Goal: Transaction & Acquisition: Purchase product/service

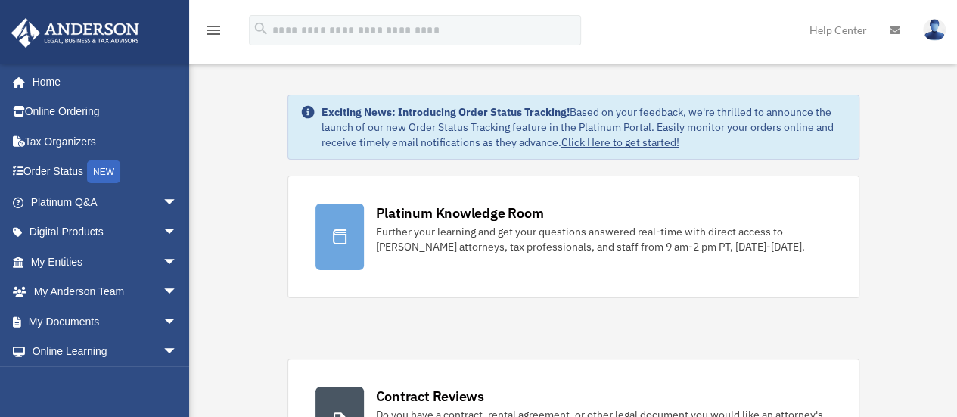
click at [219, 31] on icon "menu" at bounding box center [213, 30] width 18 height 18
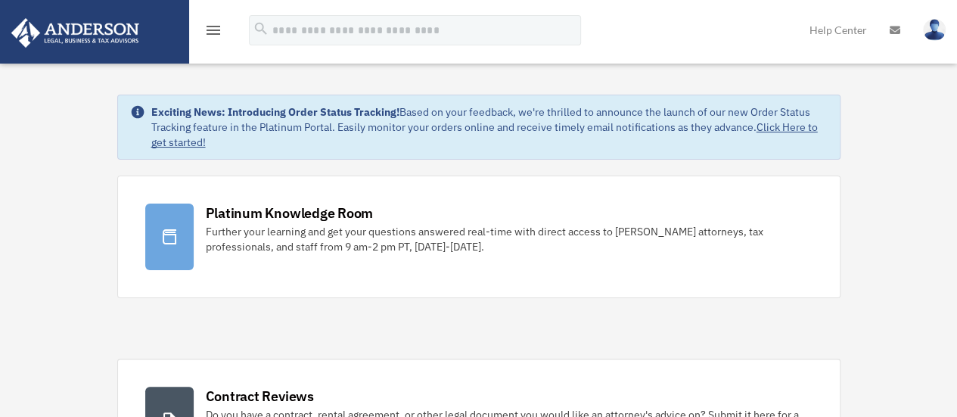
click at [216, 31] on icon "menu" at bounding box center [213, 30] width 18 height 18
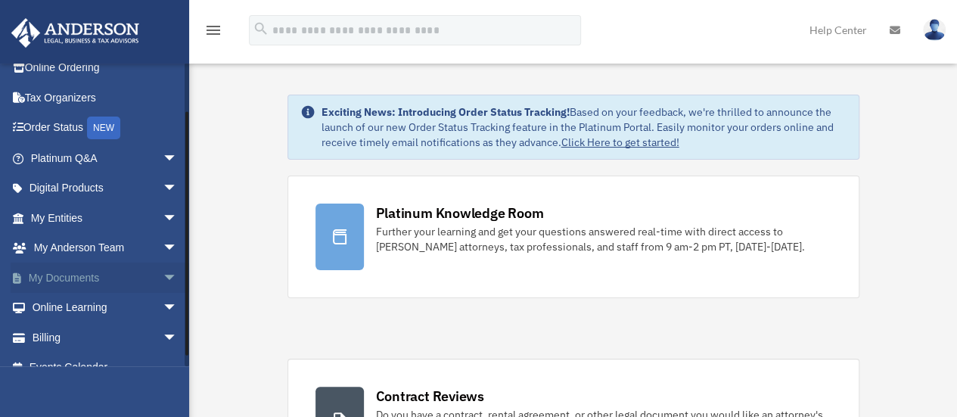
scroll to position [63, 0]
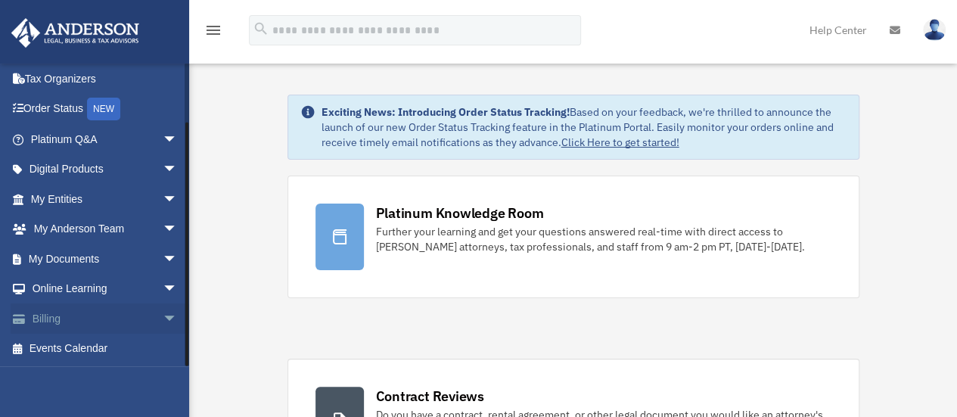
click at [163, 320] on span "arrow_drop_down" at bounding box center [178, 318] width 30 height 31
click at [45, 317] on link "Billing arrow_drop_up" at bounding box center [106, 318] width 190 height 30
click at [88, 349] on link "$ Open Invoices" at bounding box center [110, 349] width 179 height 31
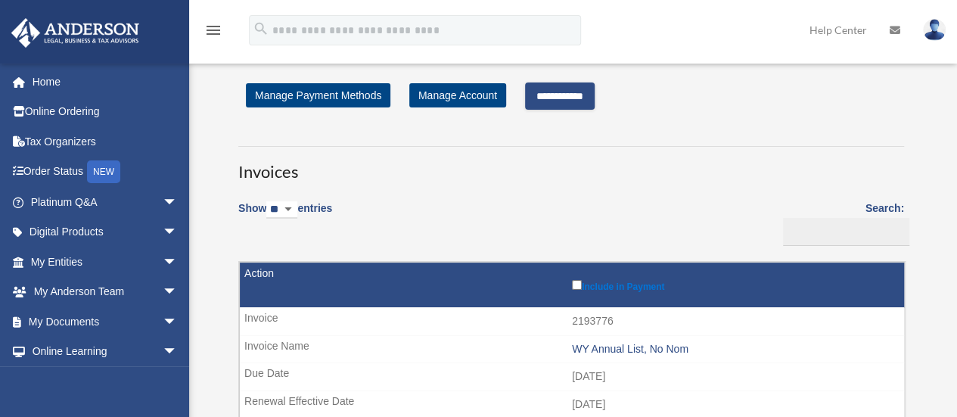
click at [557, 95] on input "**********" at bounding box center [560, 95] width 70 height 27
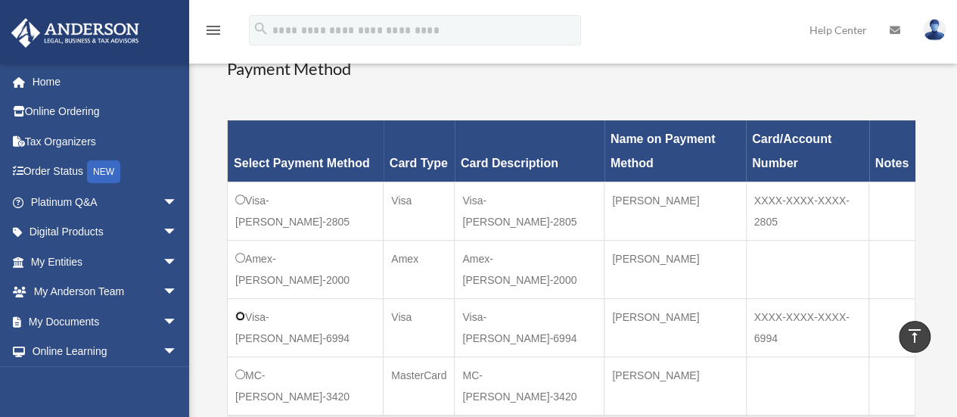
scroll to position [454, 0]
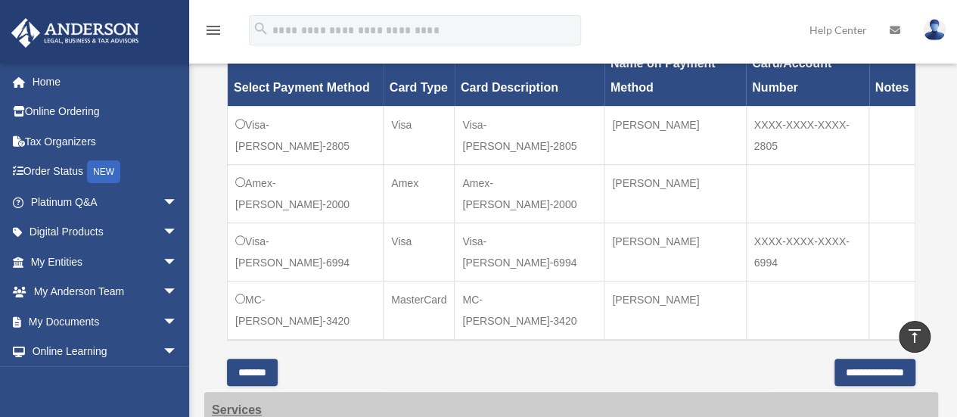
click at [915, 334] on icon "vertical_align_top" at bounding box center [914, 336] width 18 height 18
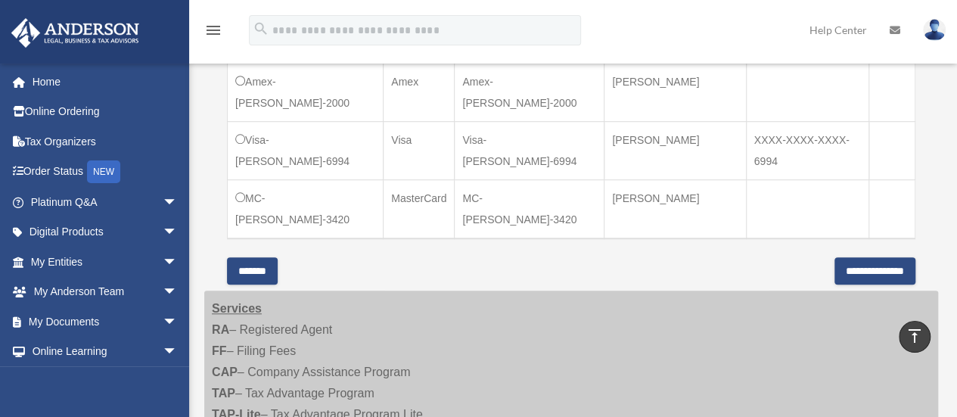
scroll to position [529, 0]
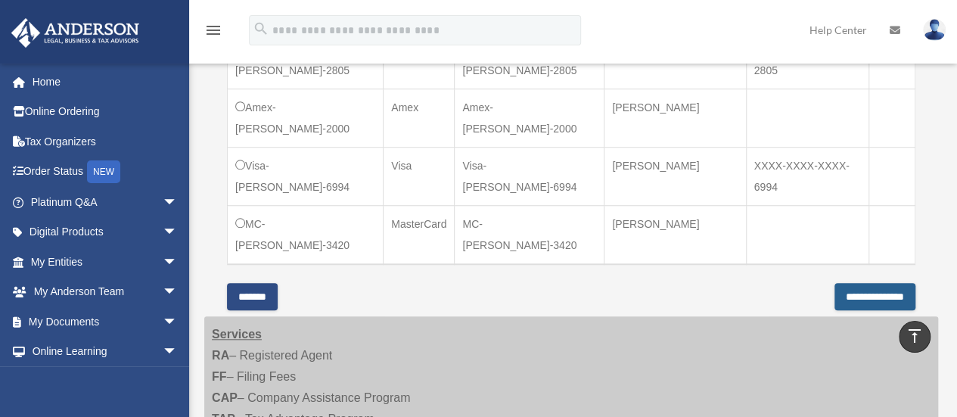
click at [849, 296] on input "**********" at bounding box center [874, 296] width 81 height 27
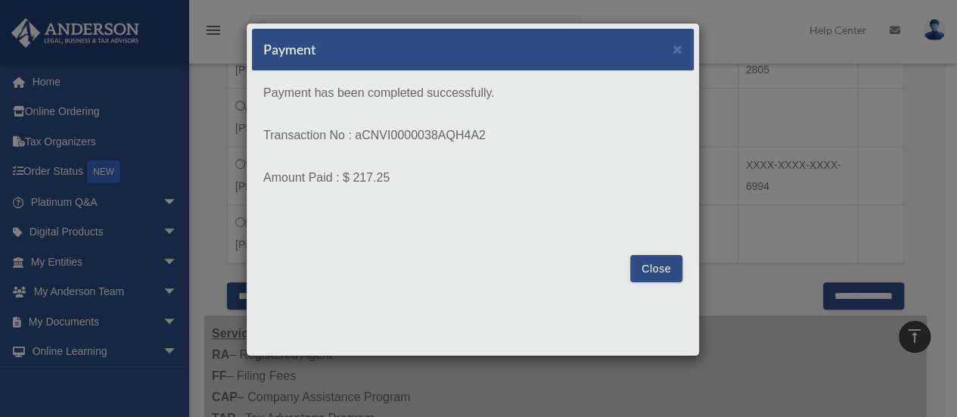
click at [658, 265] on button "Close" at bounding box center [656, 268] width 52 height 27
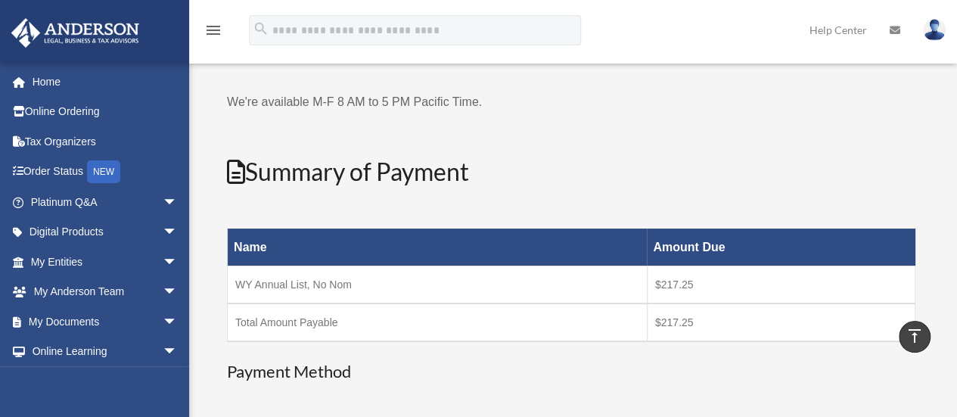
scroll to position [0, 0]
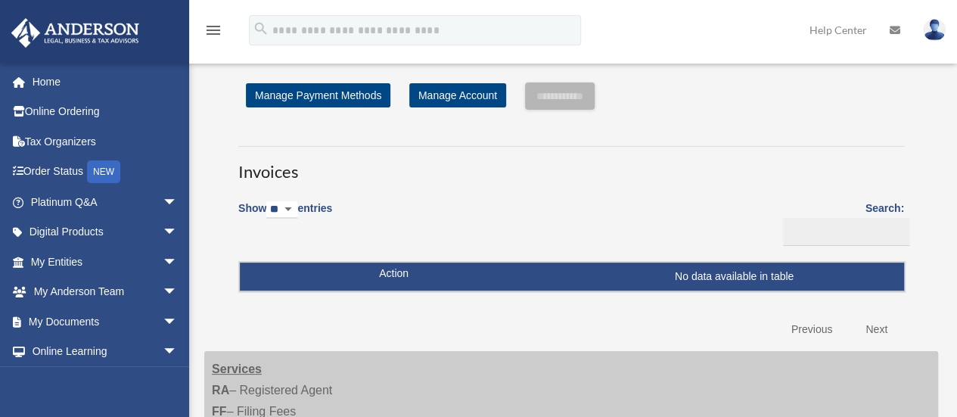
click at [933, 33] on img at bounding box center [934, 30] width 23 height 22
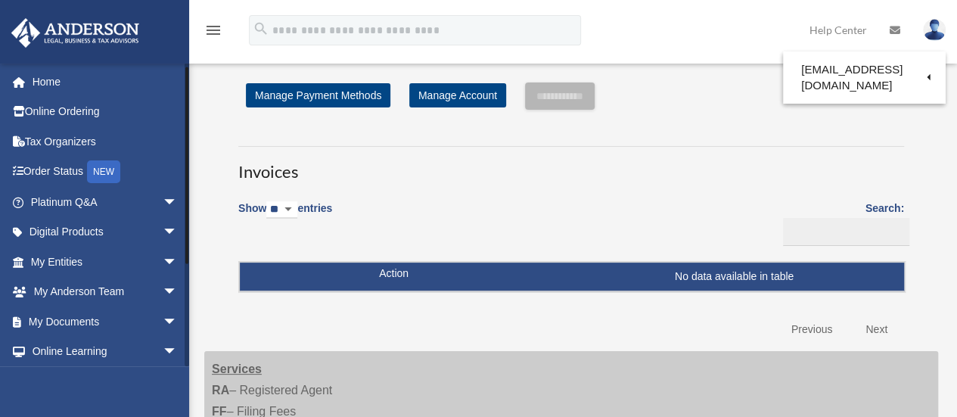
scroll to position [153, 0]
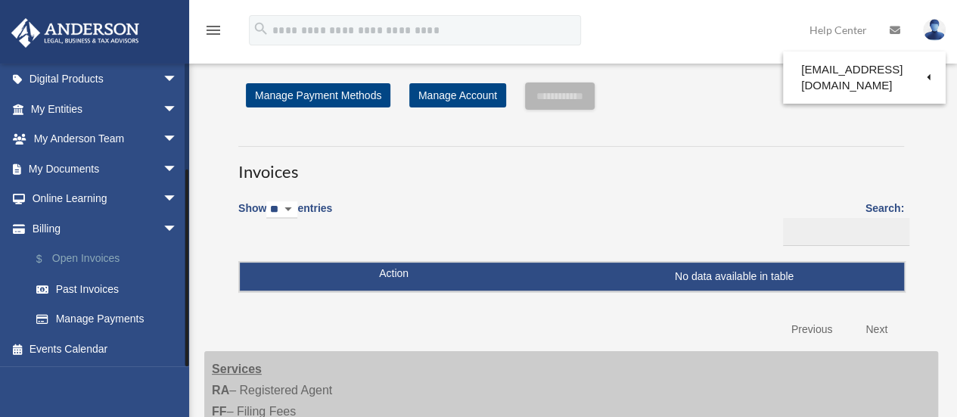
click at [86, 259] on link "$ Open Invoices" at bounding box center [110, 259] width 179 height 31
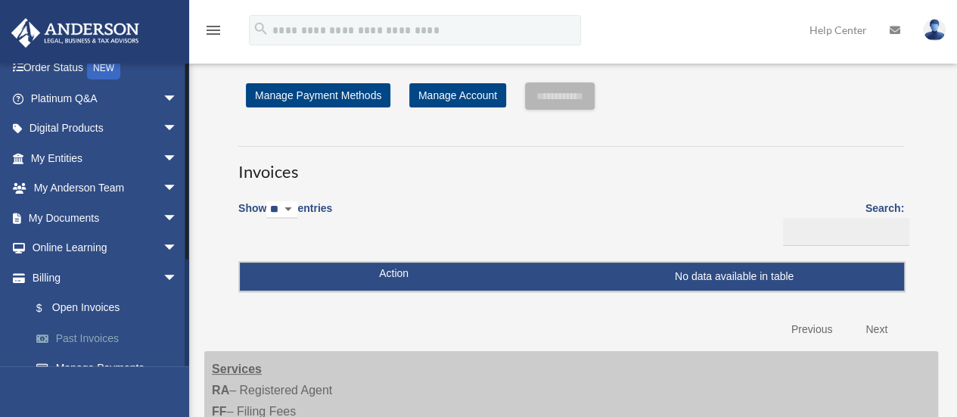
scroll to position [153, 0]
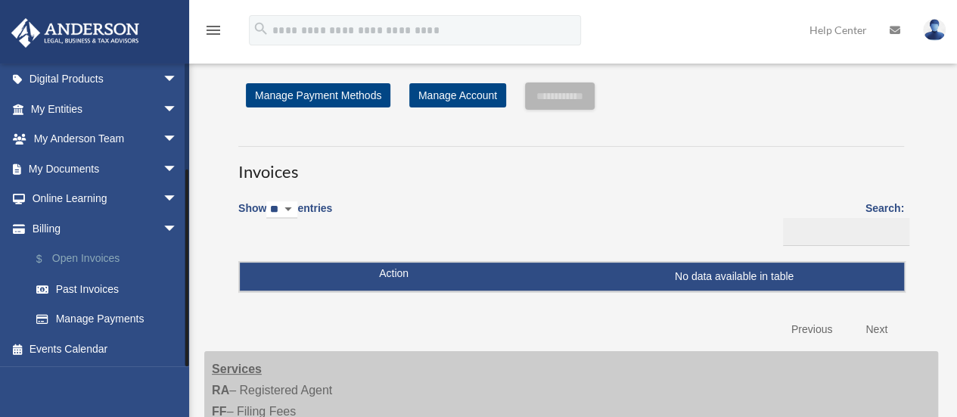
click at [103, 258] on link "$ Open Invoices" at bounding box center [110, 259] width 179 height 31
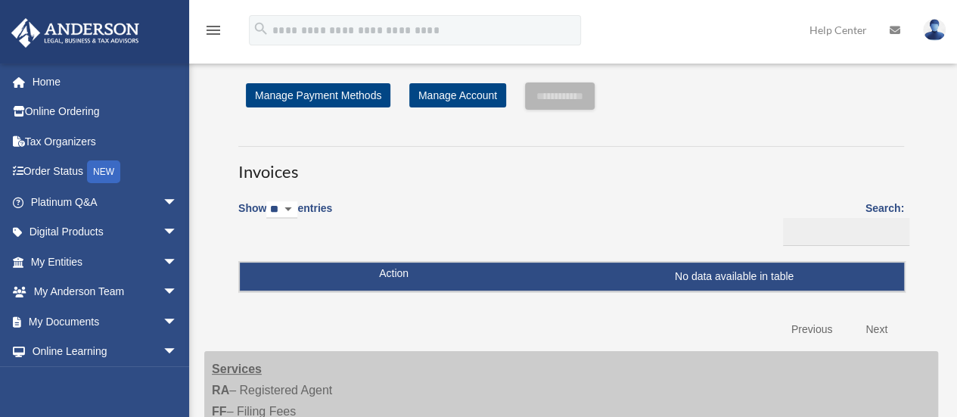
click at [938, 39] on img at bounding box center [934, 30] width 23 height 22
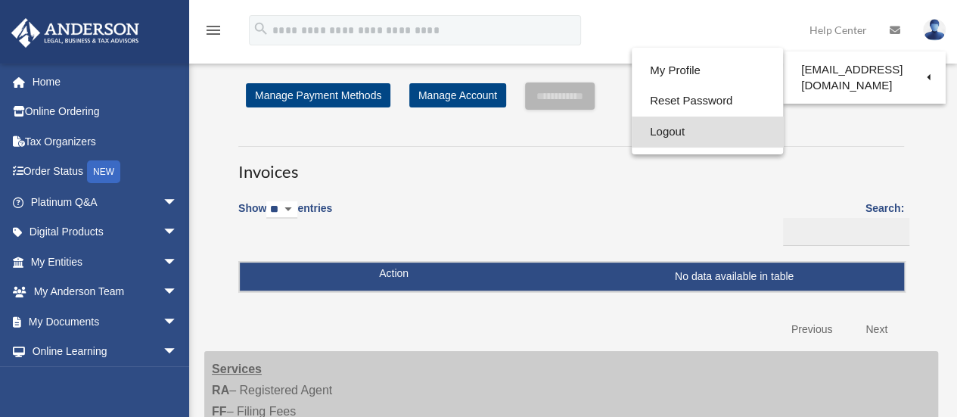
click at [637, 131] on link "Logout" at bounding box center [707, 131] width 151 height 31
